Goal: Communication & Community: Answer question/provide support

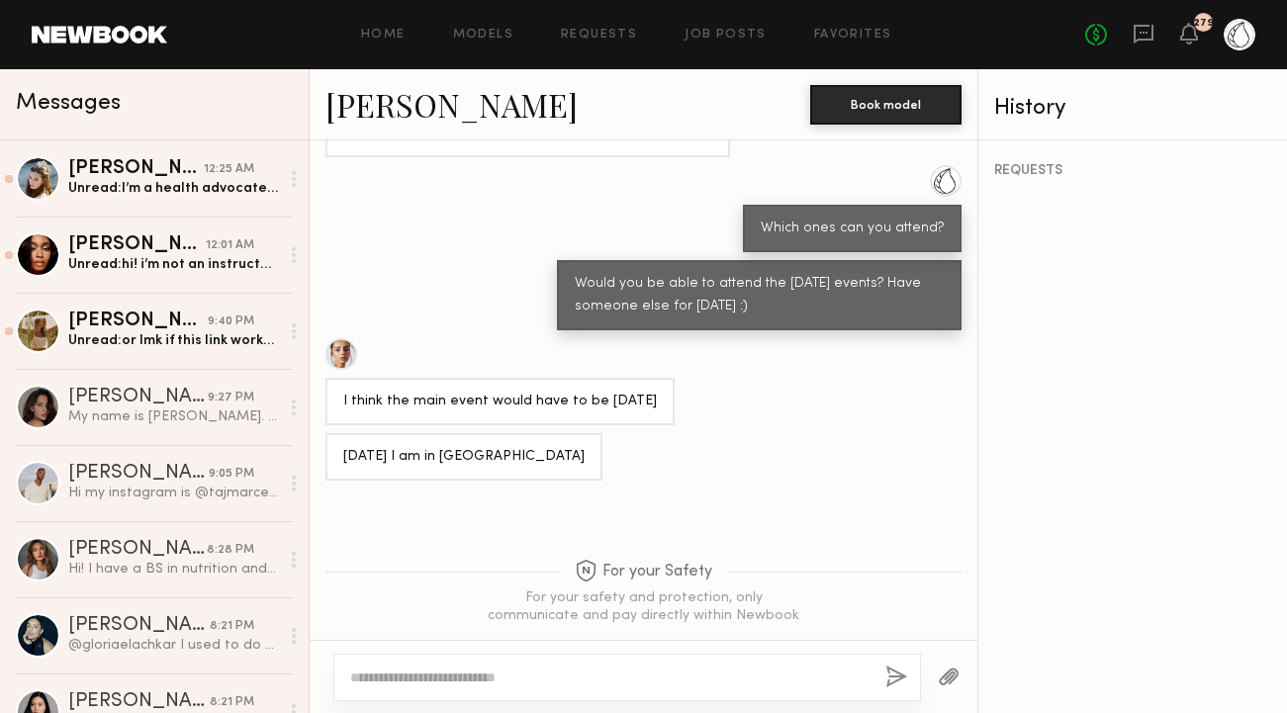
scroll to position [1728, 0]
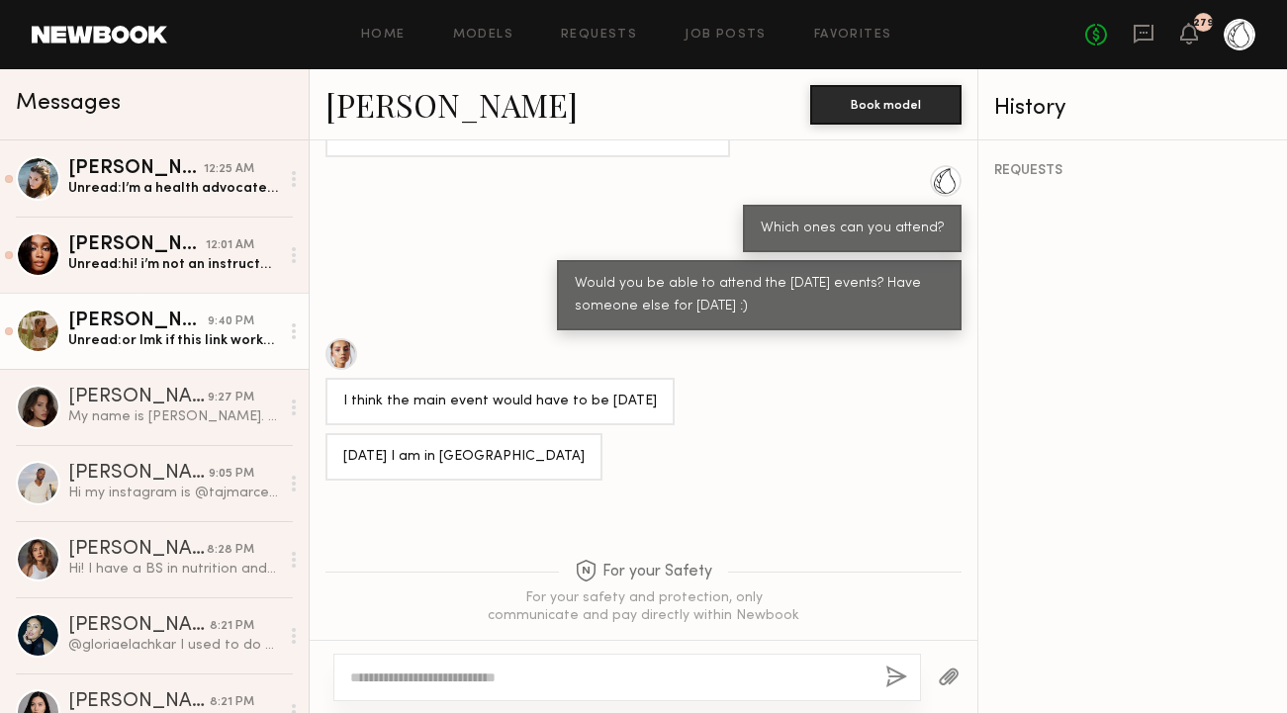
click at [139, 324] on div "[PERSON_NAME]" at bounding box center [137, 321] width 139 height 20
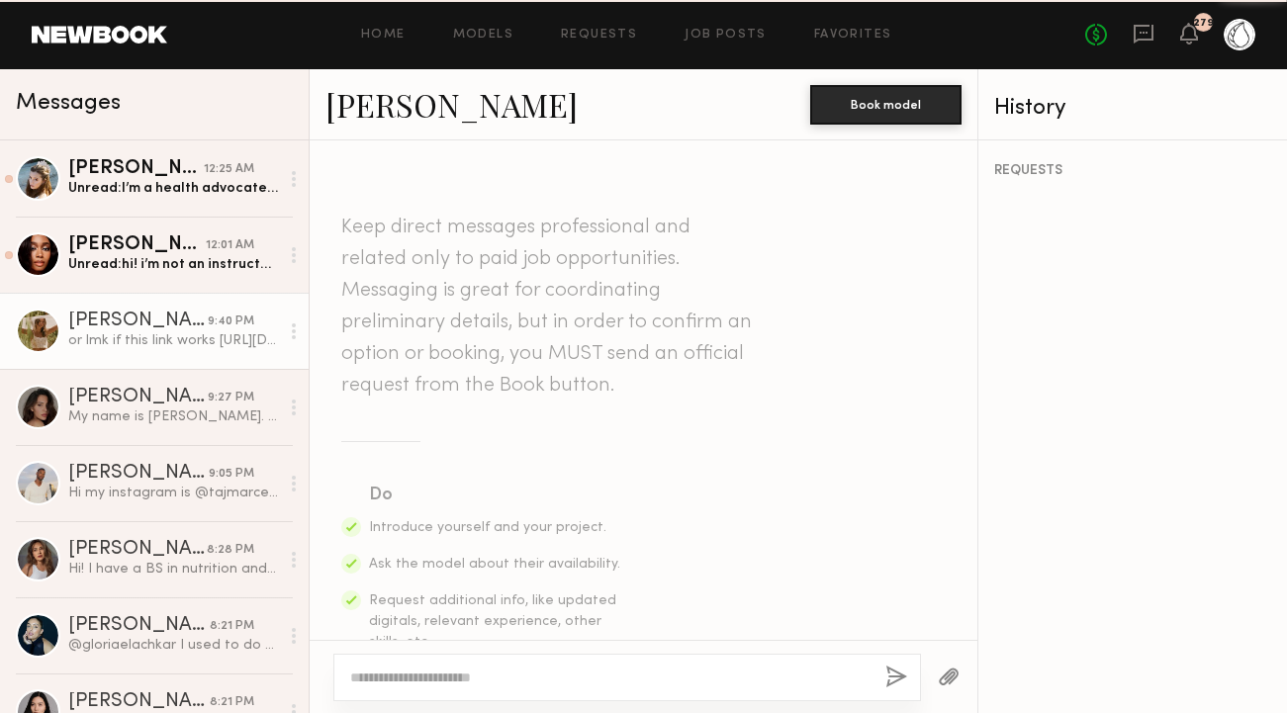
scroll to position [1014, 0]
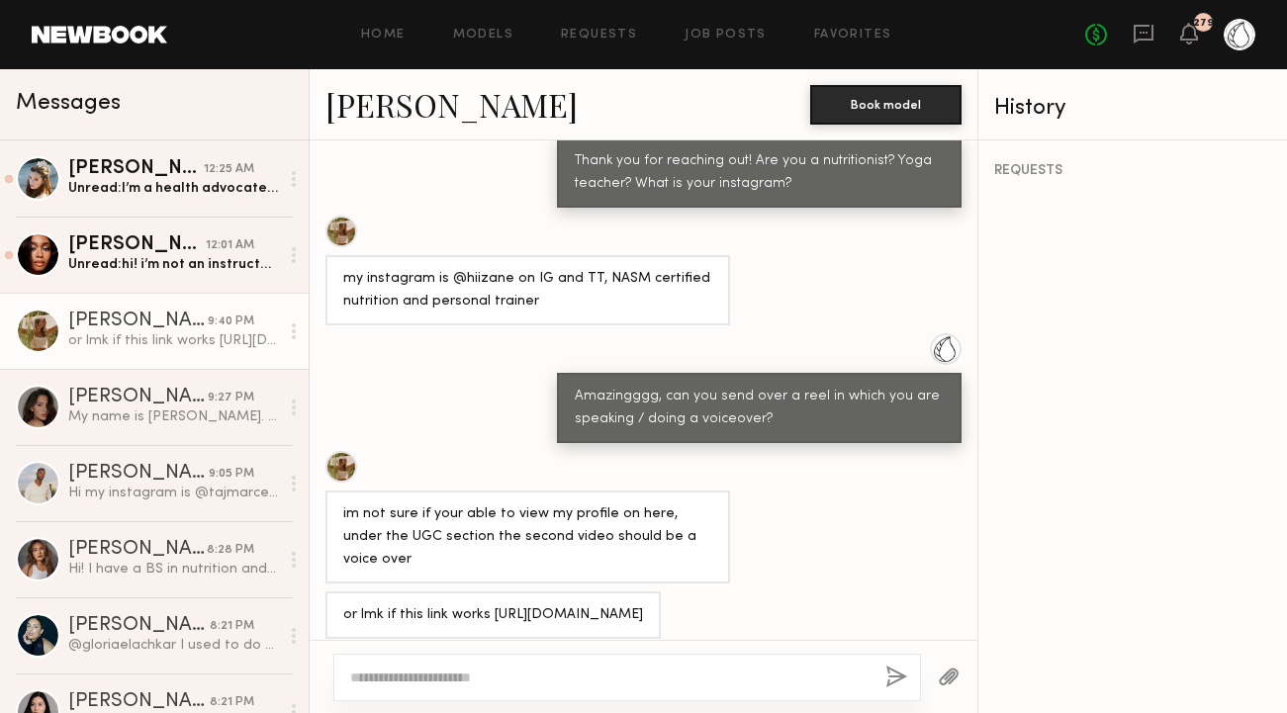
drag, startPoint x: 582, startPoint y: 598, endPoint x: 333, endPoint y: 569, distance: 251.0
click at [333, 591] on div "or lmk if this link works [URL][DOMAIN_NAME]" at bounding box center [492, 614] width 335 height 47
copy div "[URL][DOMAIN_NAME]"
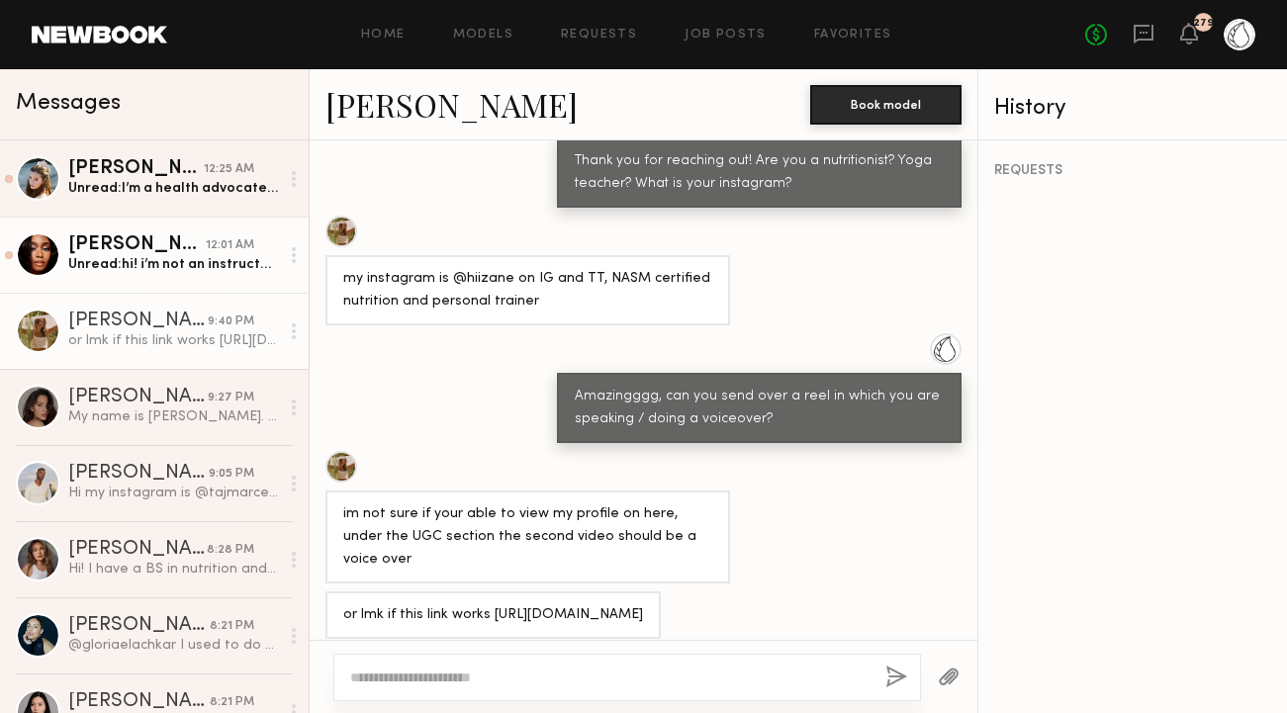
click at [196, 268] on div "Unread: hi! i’m not an instructor, i do pilates regularly. my instagram is @jor…" at bounding box center [173, 264] width 211 height 19
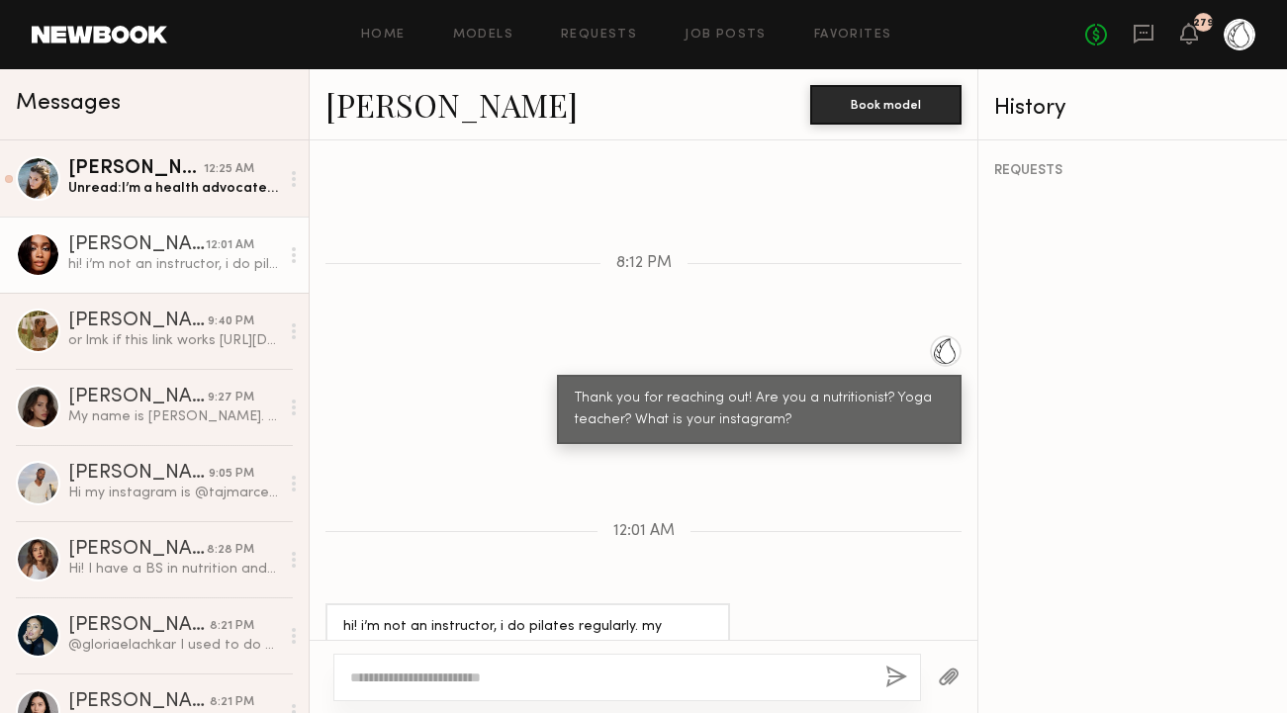
scroll to position [2681, 0]
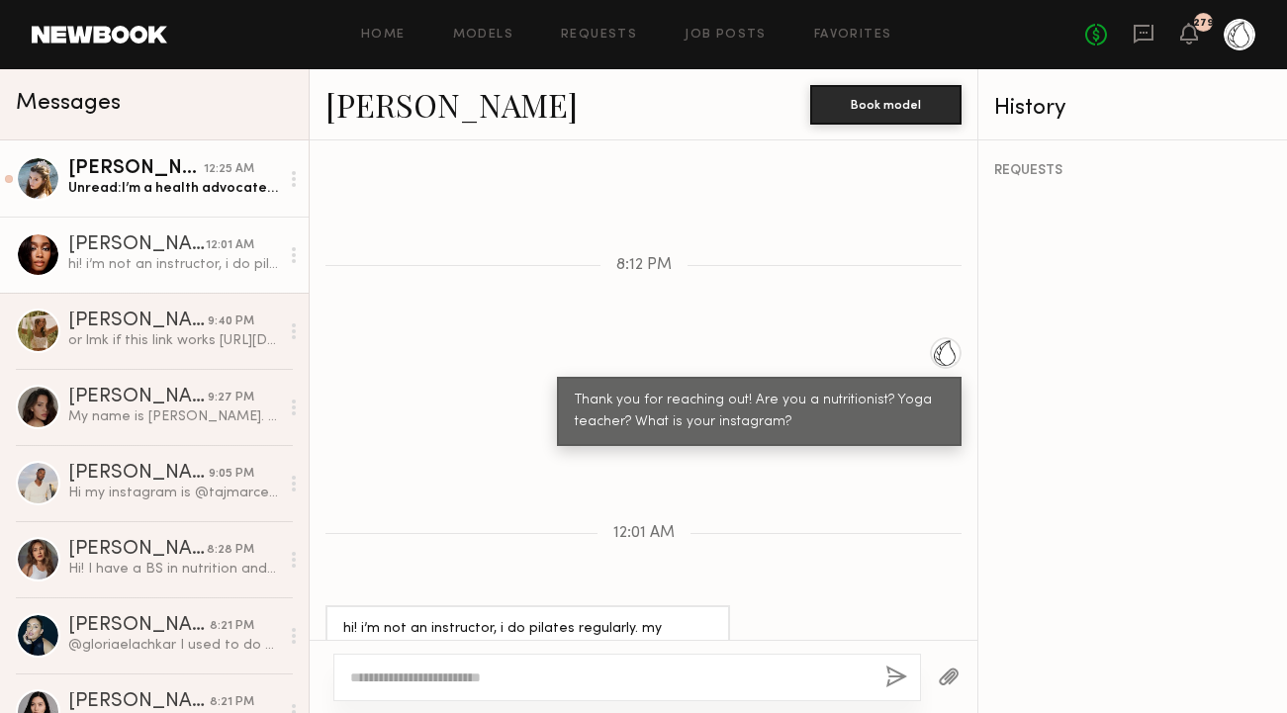
click at [154, 180] on div "Unread: I’m a health advocate who does yoga every day! My instagram is @keanama…" at bounding box center [173, 188] width 211 height 19
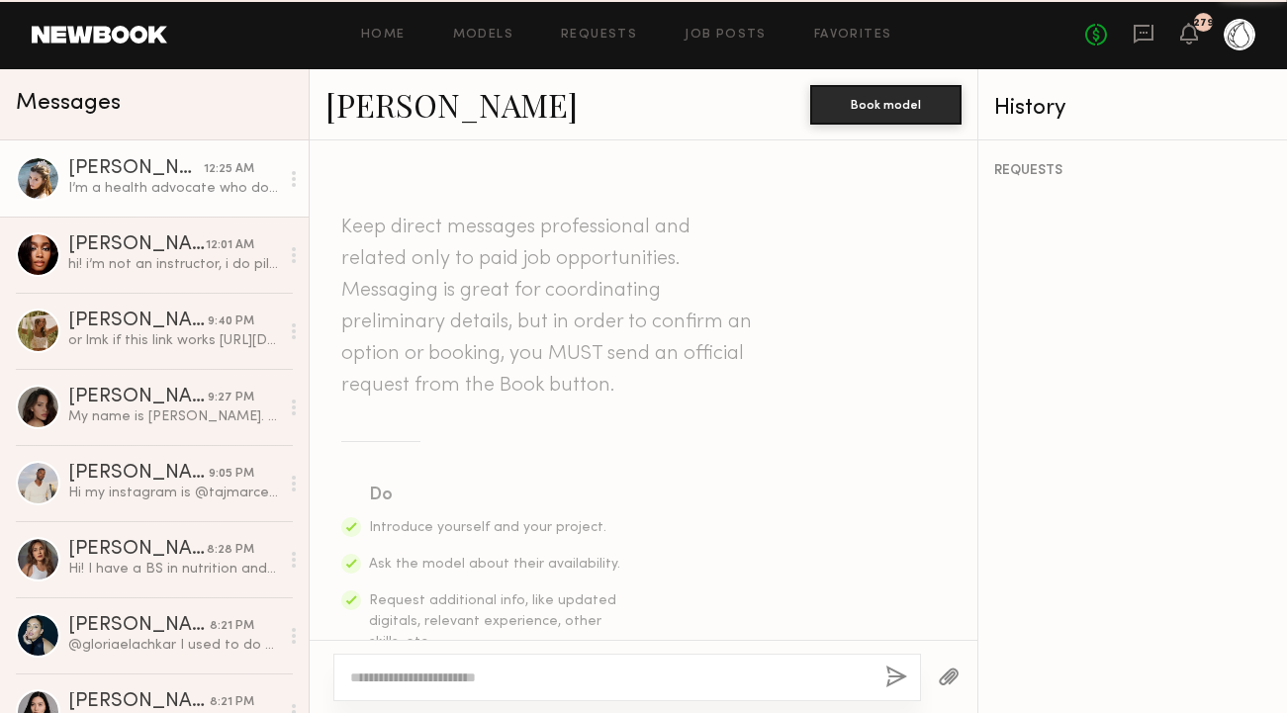
scroll to position [1505, 0]
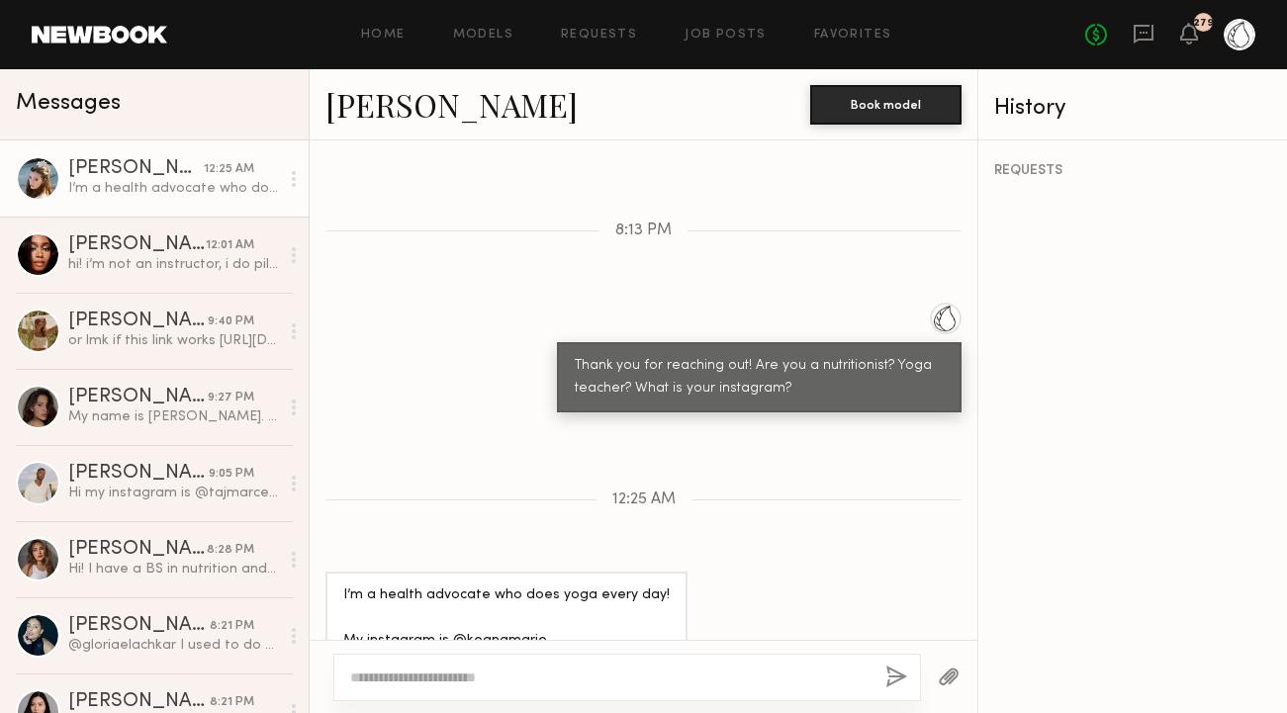
click at [499, 596] on div "I’m a health advocate who does yoga every day! My instagram is @keanamarie_" at bounding box center [506, 618] width 326 height 68
copy div "keanamarie_"
